Goal: Download file/media: Download file/media

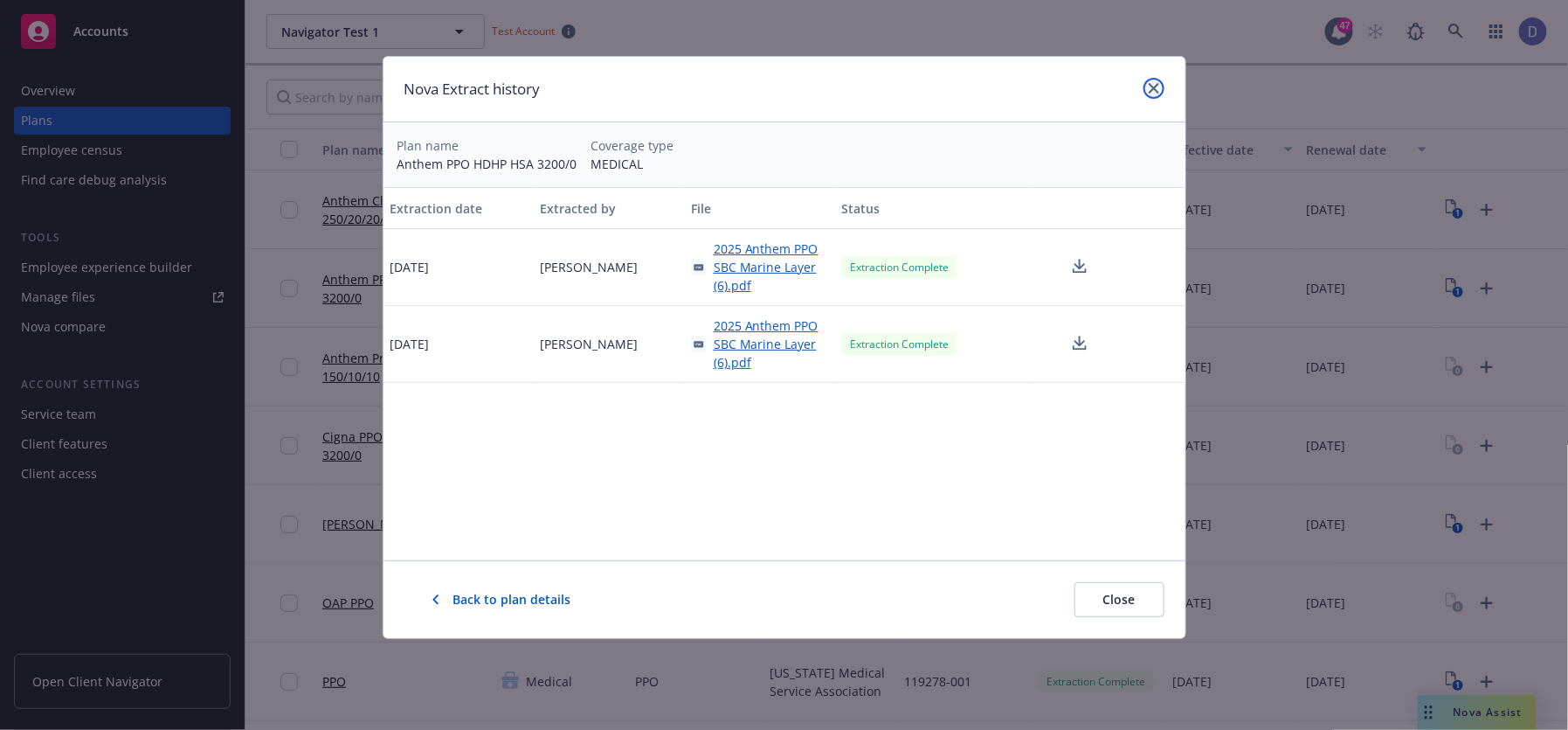
click at [1162, 91] on link "close" at bounding box center [1153, 88] width 21 height 21
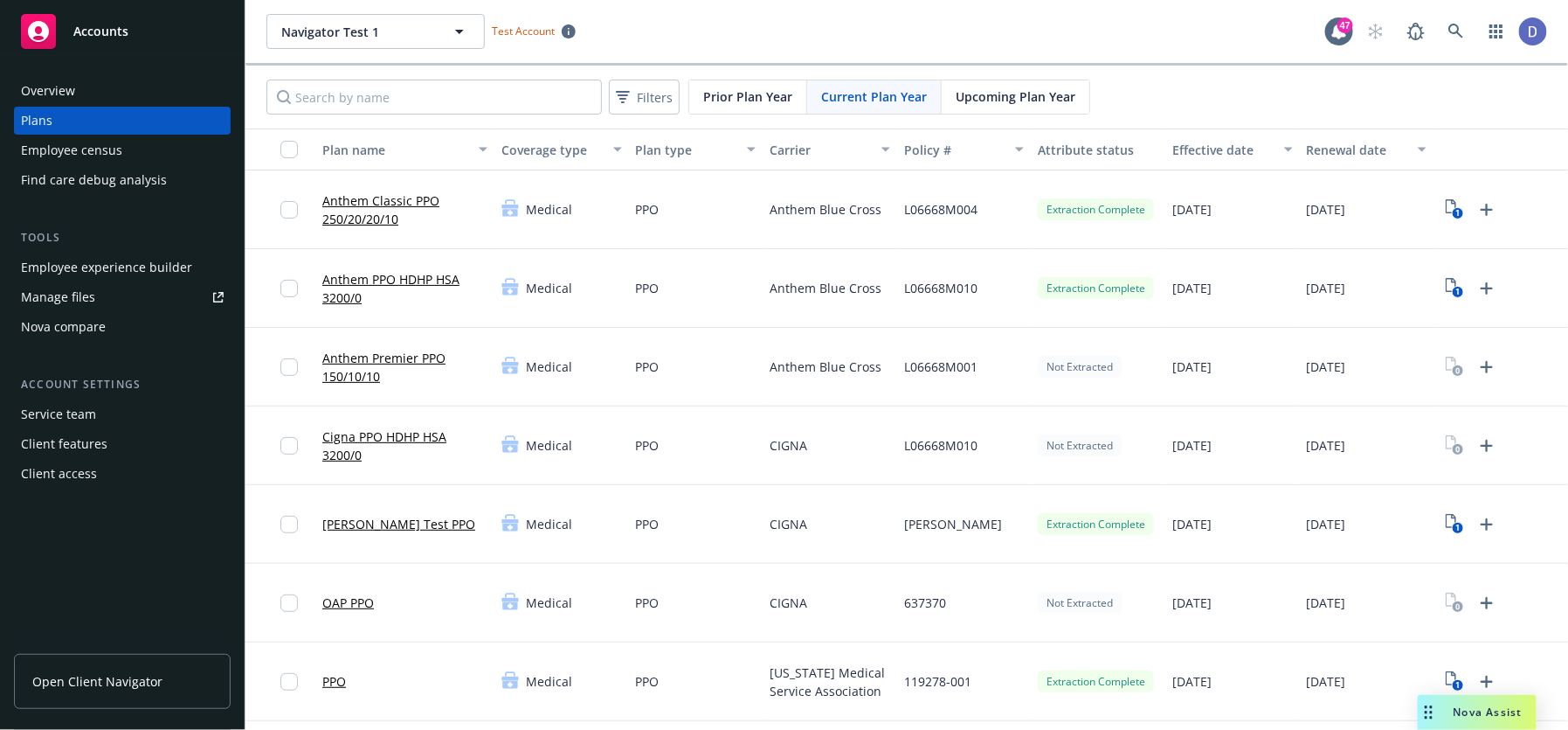
click at [1440, 197] on div "1" at bounding box center [1470, 210] width 60 height 28
click at [1446, 209] on icon "1" at bounding box center [1455, 209] width 19 height 20
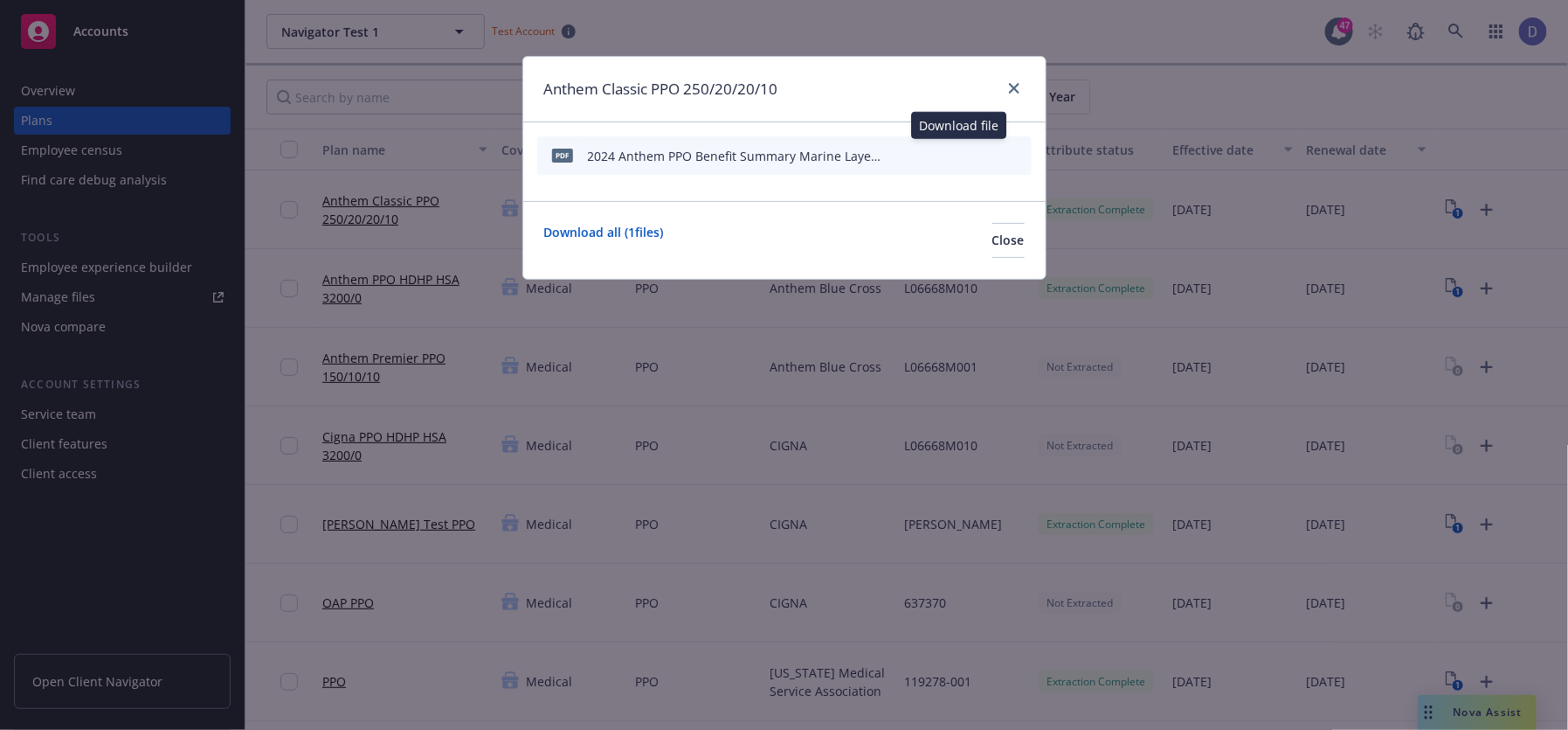
click at [956, 156] on icon "download file" at bounding box center [958, 155] width 14 height 14
